Goal: Check status

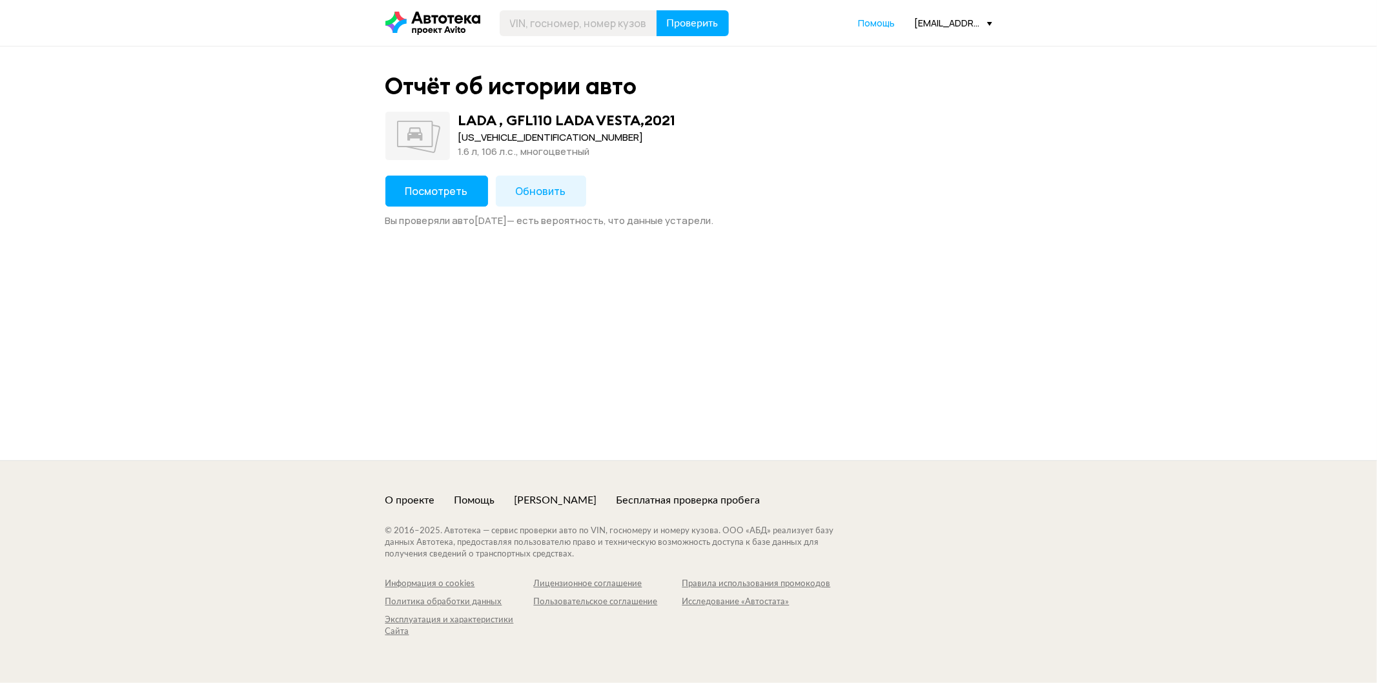
click at [411, 190] on span "Посмотреть" at bounding box center [436, 191] width 63 height 14
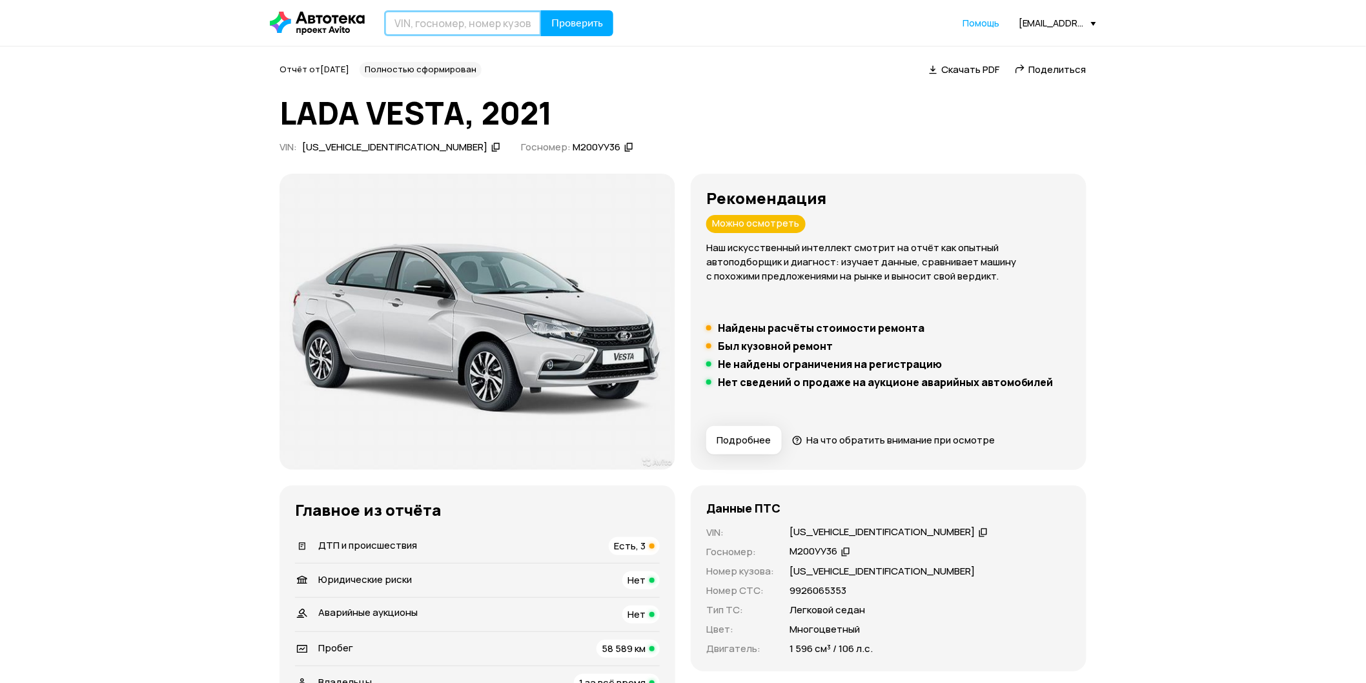
click at [454, 30] on input "text" at bounding box center [463, 23] width 158 height 26
paste input "WDC1660571A308175"
type input "WDC1660571A308175"
click at [591, 28] on span "Проверить" at bounding box center [577, 23] width 52 height 10
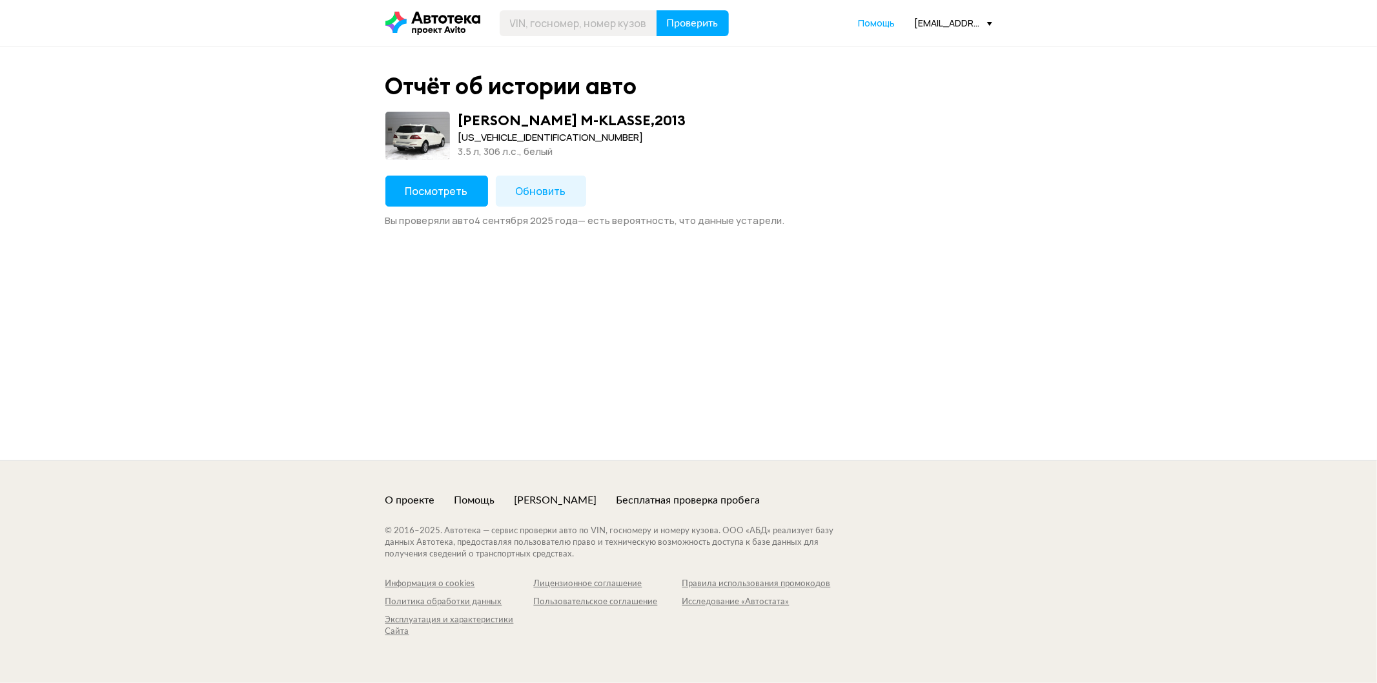
click at [458, 190] on span "Посмотреть" at bounding box center [436, 191] width 63 height 14
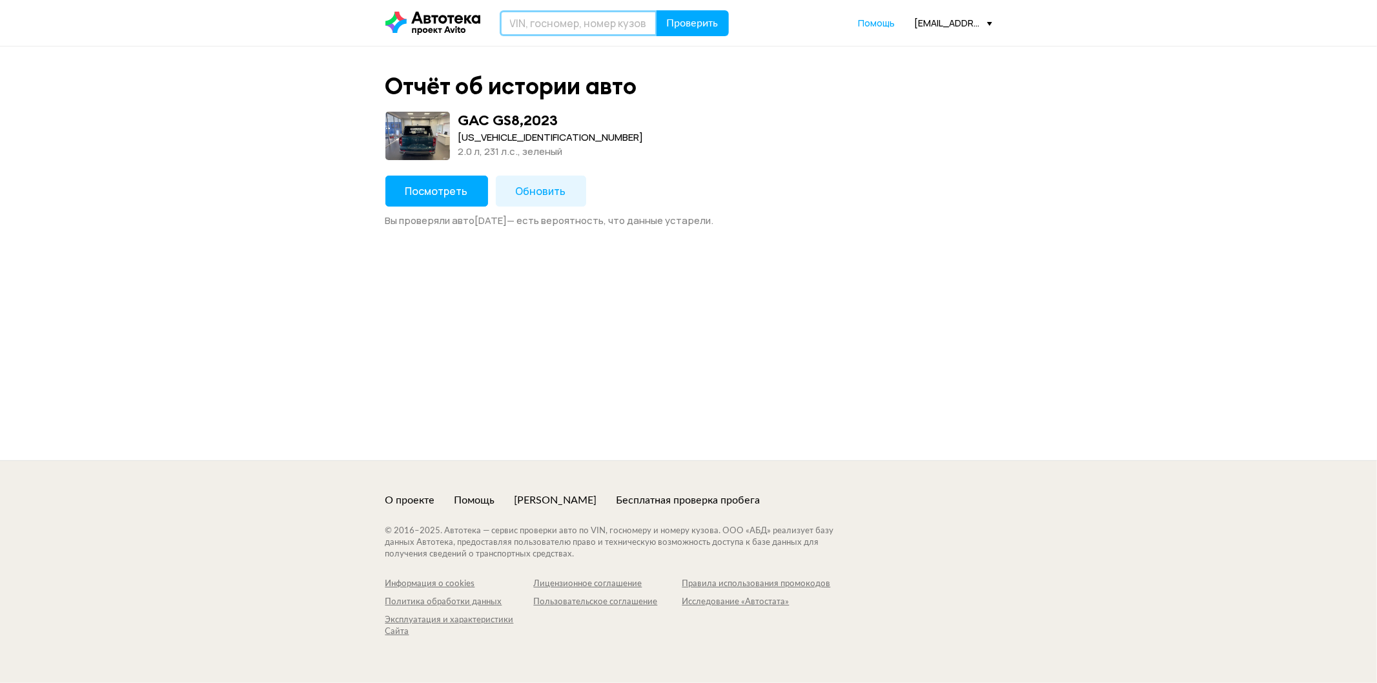
click at [537, 29] on input "text" at bounding box center [579, 23] width 158 height 26
paste input "[US_VEHICLE_IDENTIFICATION_NUMBER]"
type input "[US_VEHICLE_IDENTIFICATION_NUMBER]"
click at [679, 23] on span "Проверить" at bounding box center [693, 23] width 52 height 10
click at [417, 189] on span "Посмотреть" at bounding box center [436, 191] width 63 height 14
